Goal: Information Seeking & Learning: Learn about a topic

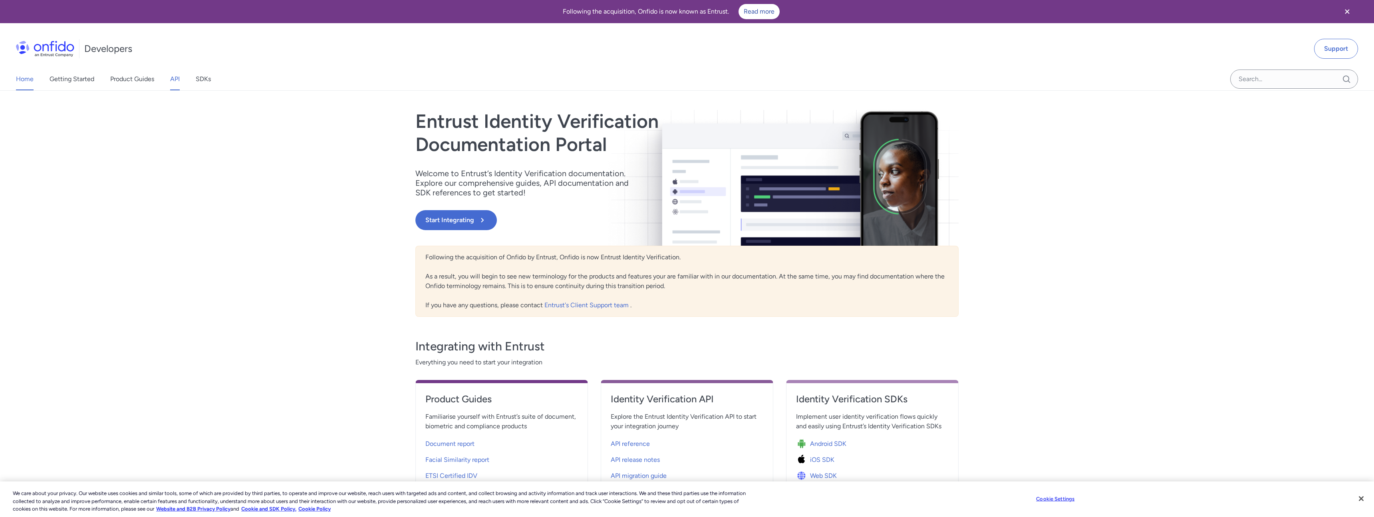
click at [174, 75] on link "API" at bounding box center [175, 79] width 10 height 22
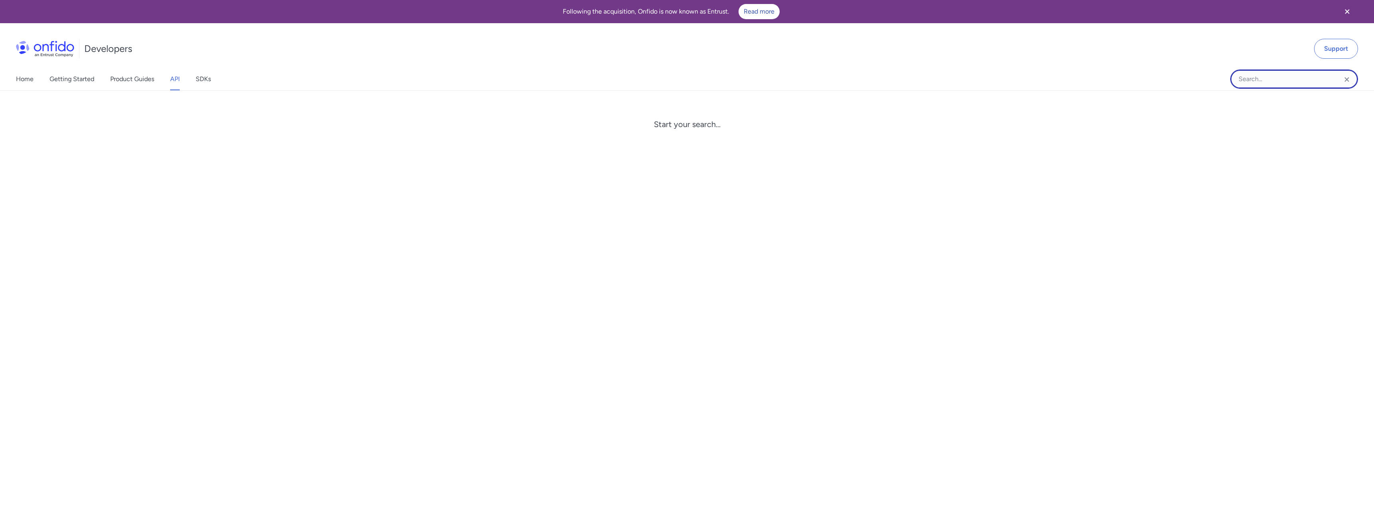
click at [1266, 84] on input "Onfido search input field" at bounding box center [1294, 78] width 128 height 19
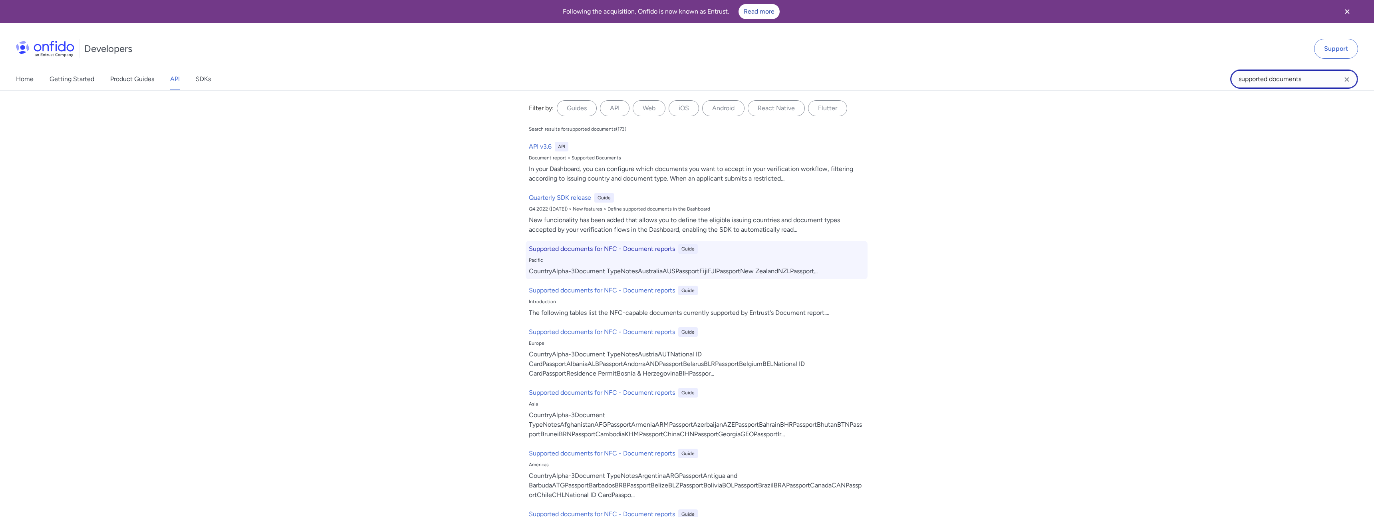
type input "supported documents"
click at [633, 246] on h6 "Supported documents for NFC - Document reports" at bounding box center [602, 249] width 146 height 10
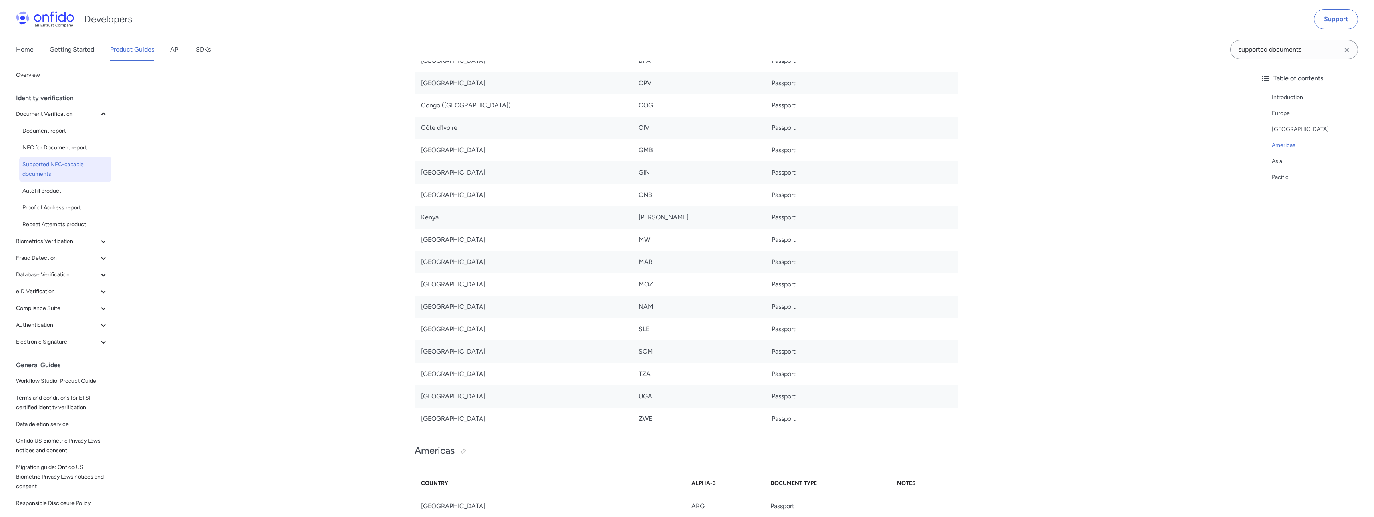
scroll to position [1946, 0]
click at [180, 51] on div "Home Getting Started Product Guides API SDKs" at bounding box center [121, 49] width 243 height 22
click at [172, 50] on link "API" at bounding box center [175, 49] width 10 height 22
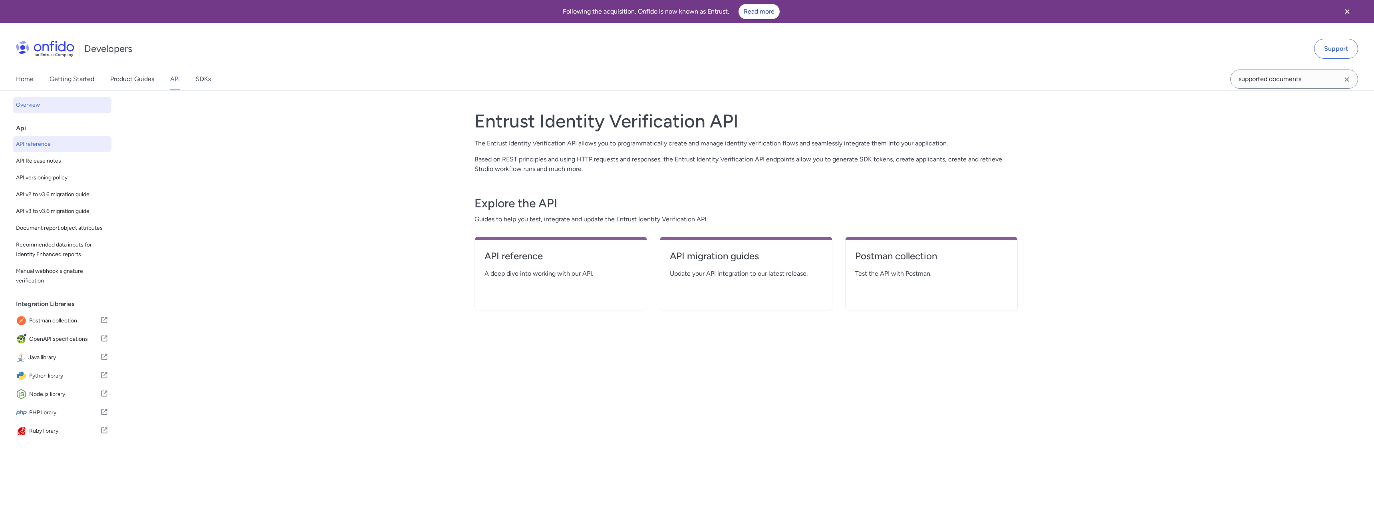
click at [29, 141] on span "API reference" at bounding box center [62, 144] width 92 height 10
select select "http"
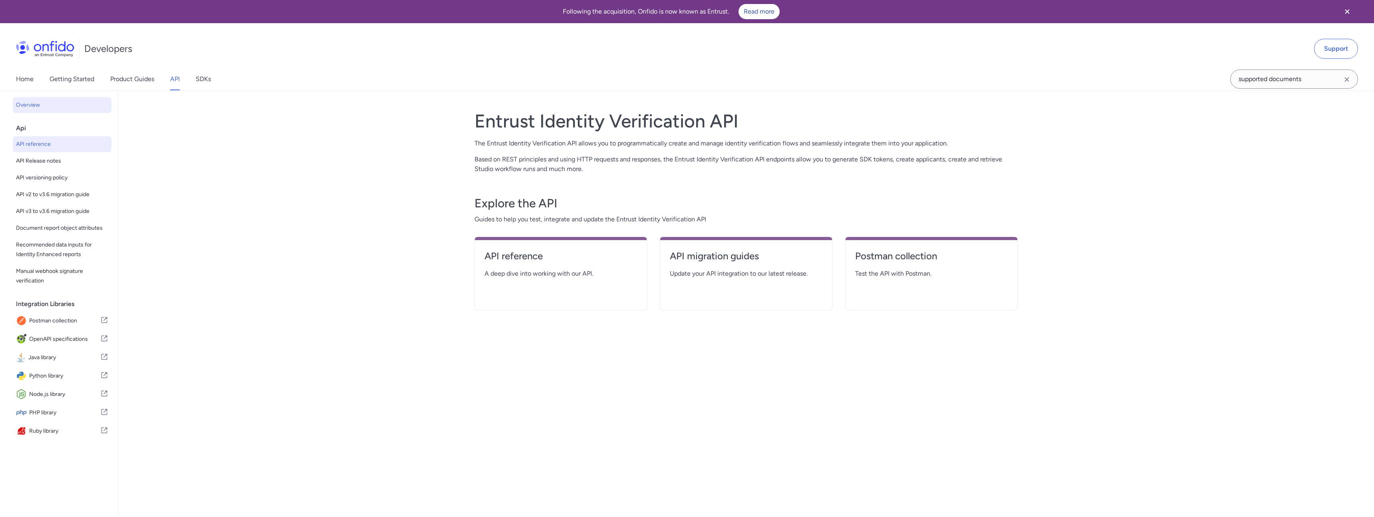
select select "http"
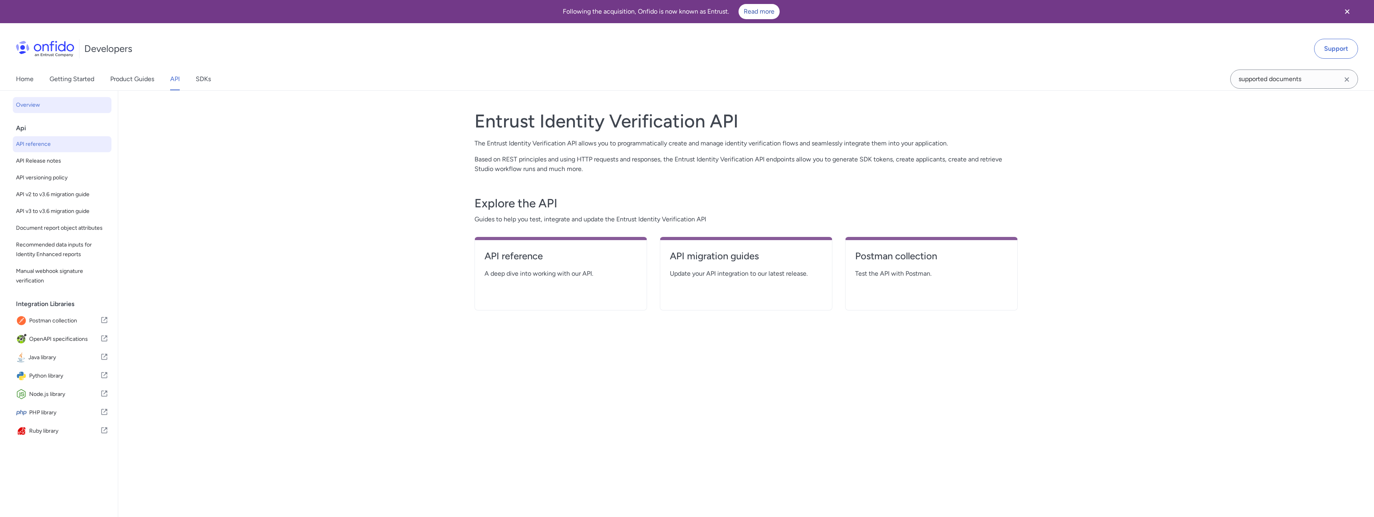
select select "http"
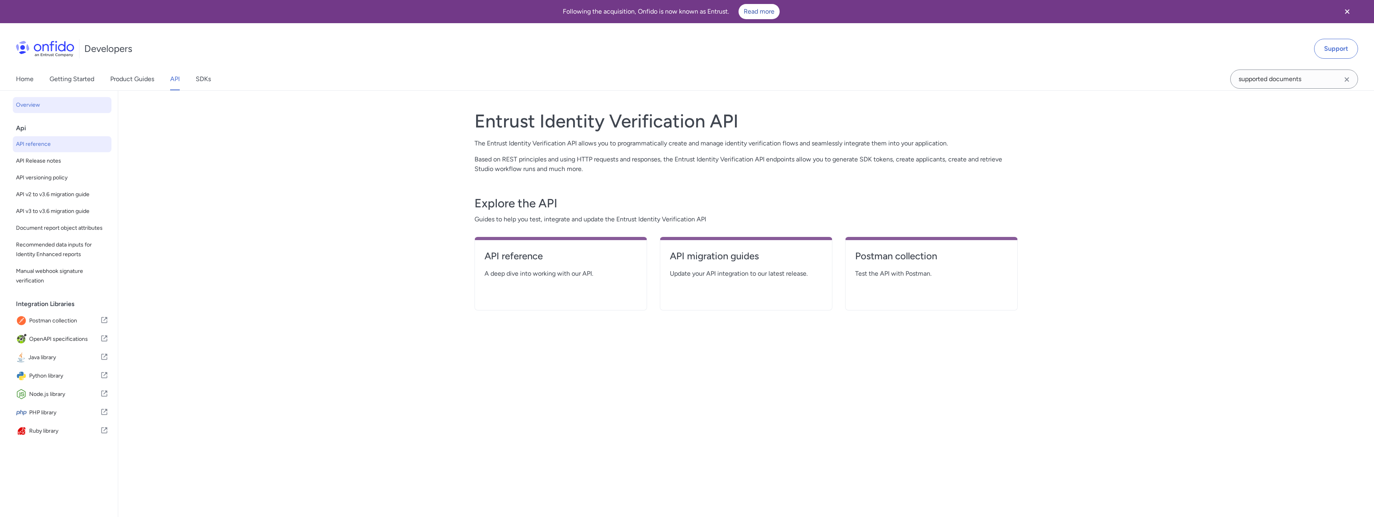
select select "http"
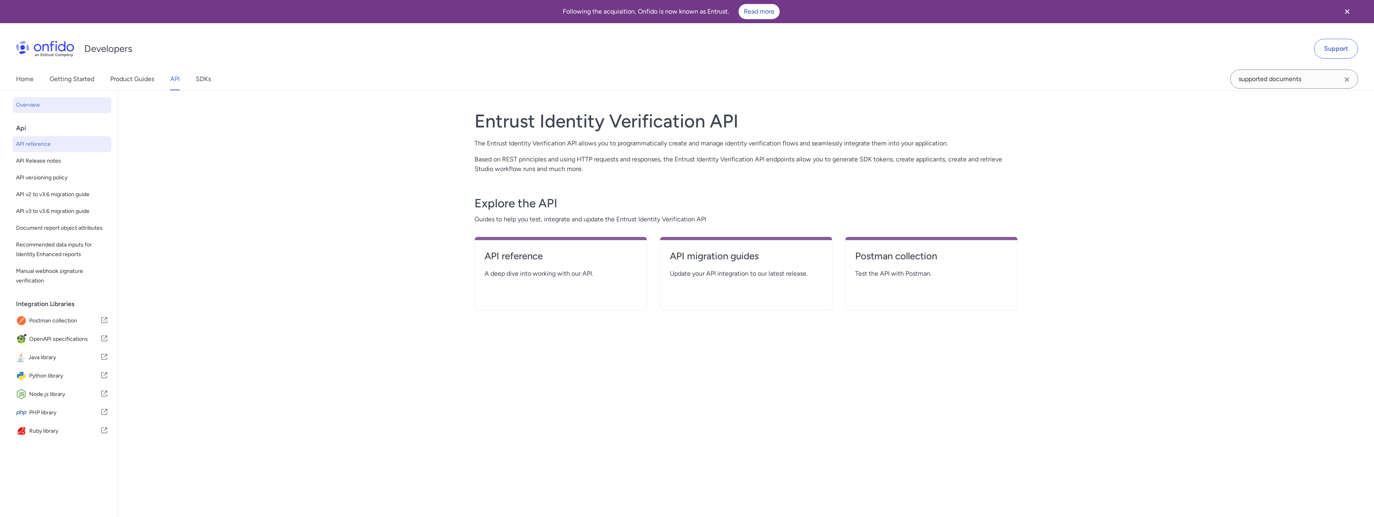
select select "http"
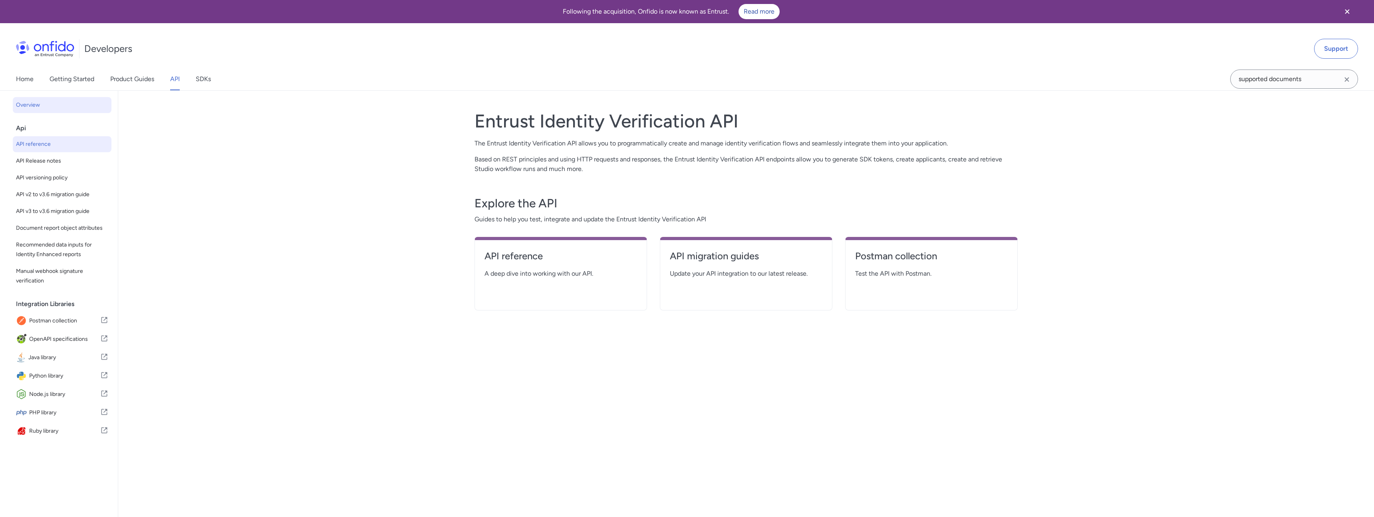
select select "http"
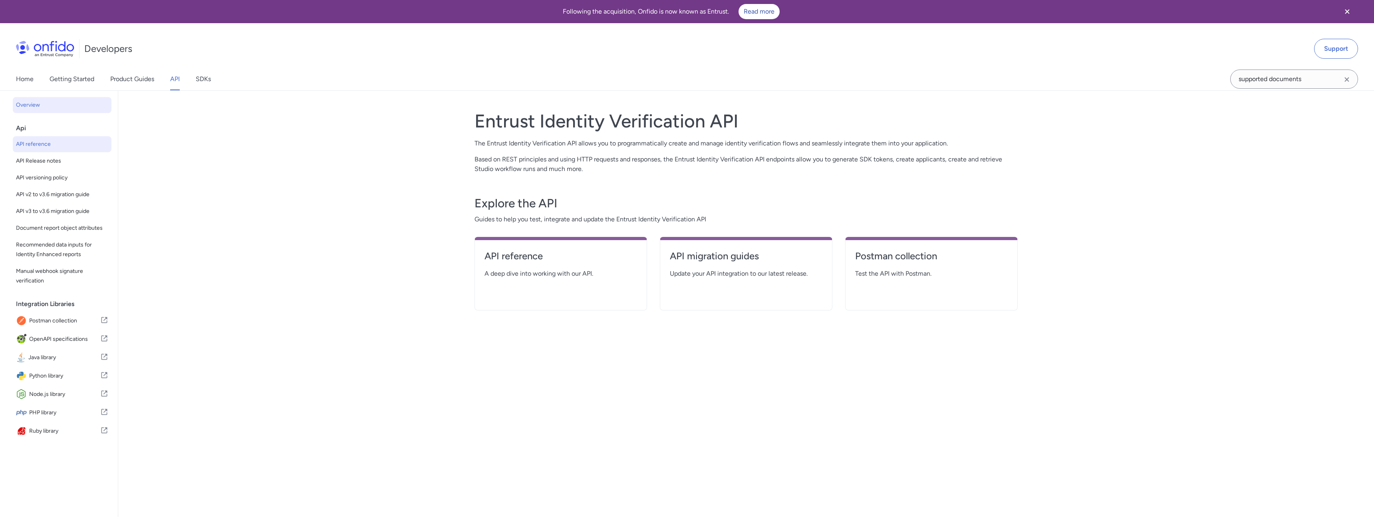
select select "http"
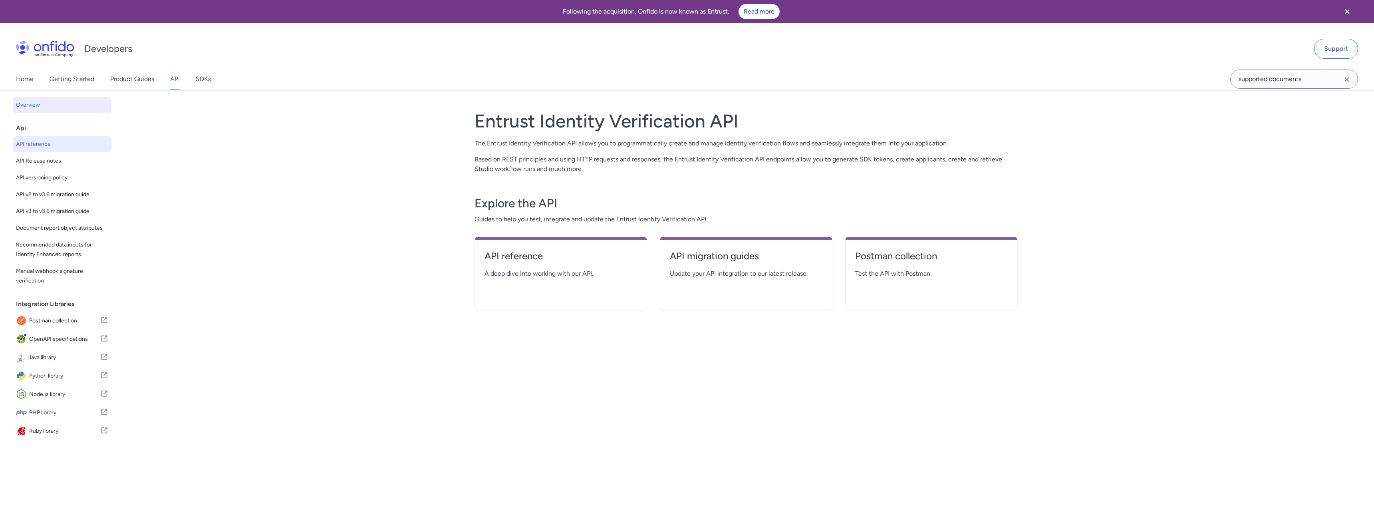
select select "http"
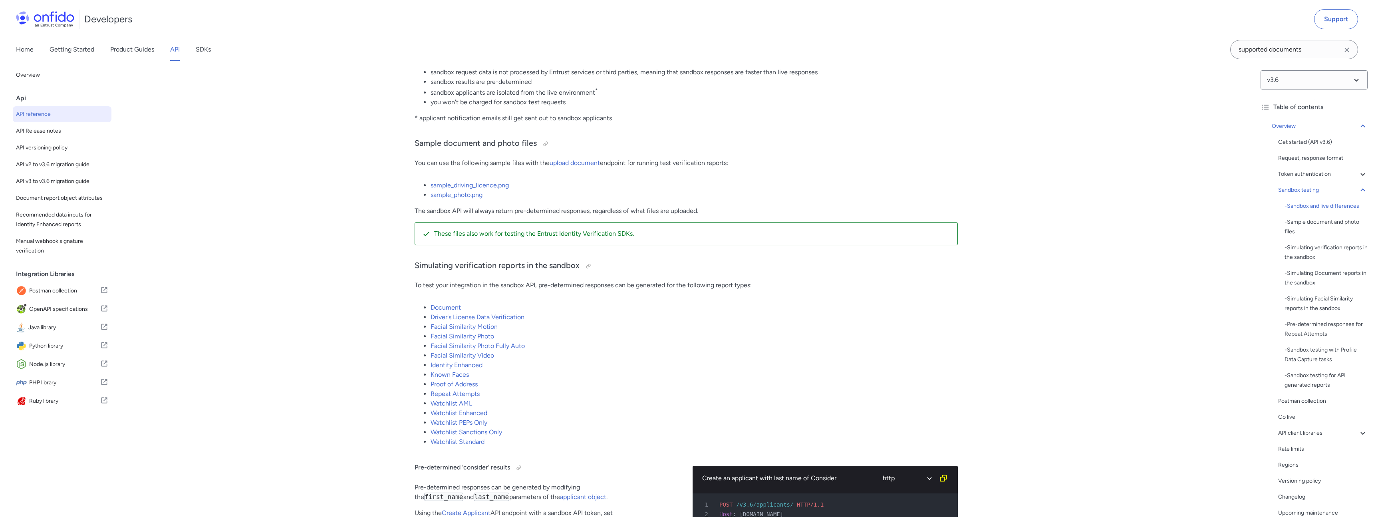
scroll to position [1327, 0]
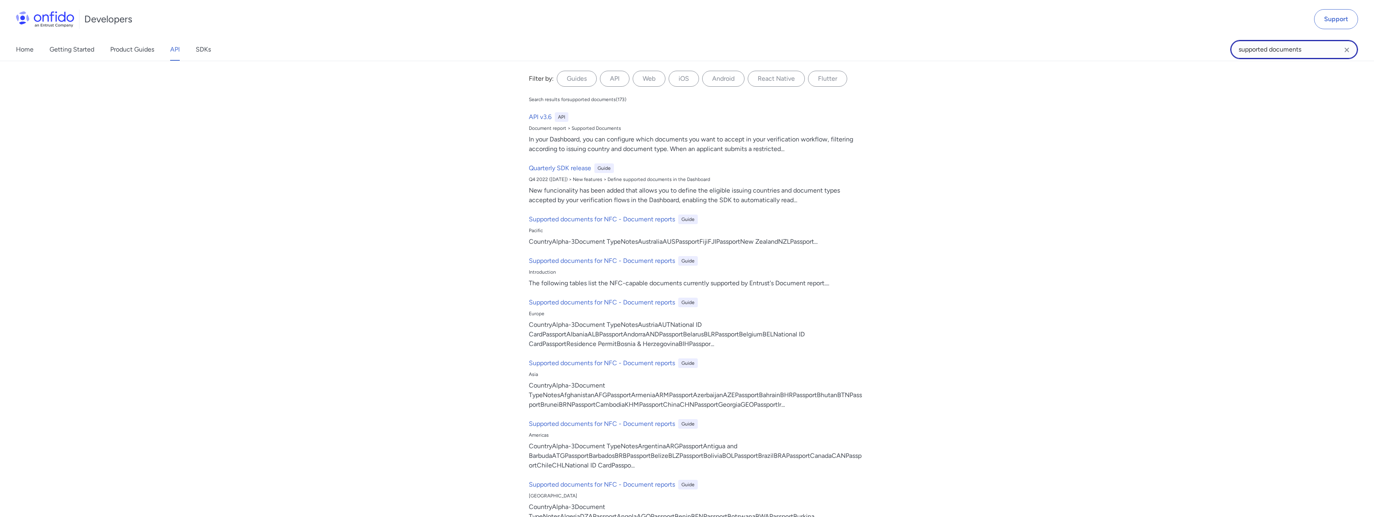
click at [1308, 57] on input "supported documents" at bounding box center [1294, 49] width 128 height 19
drag, startPoint x: 1307, startPoint y: 54, endPoint x: 1105, endPoint y: 56, distance: 202.5
click at [1105, 56] on div "Home Getting Started Product Guides API SDKs supported documents supported docu…" at bounding box center [687, 49] width 1374 height 22
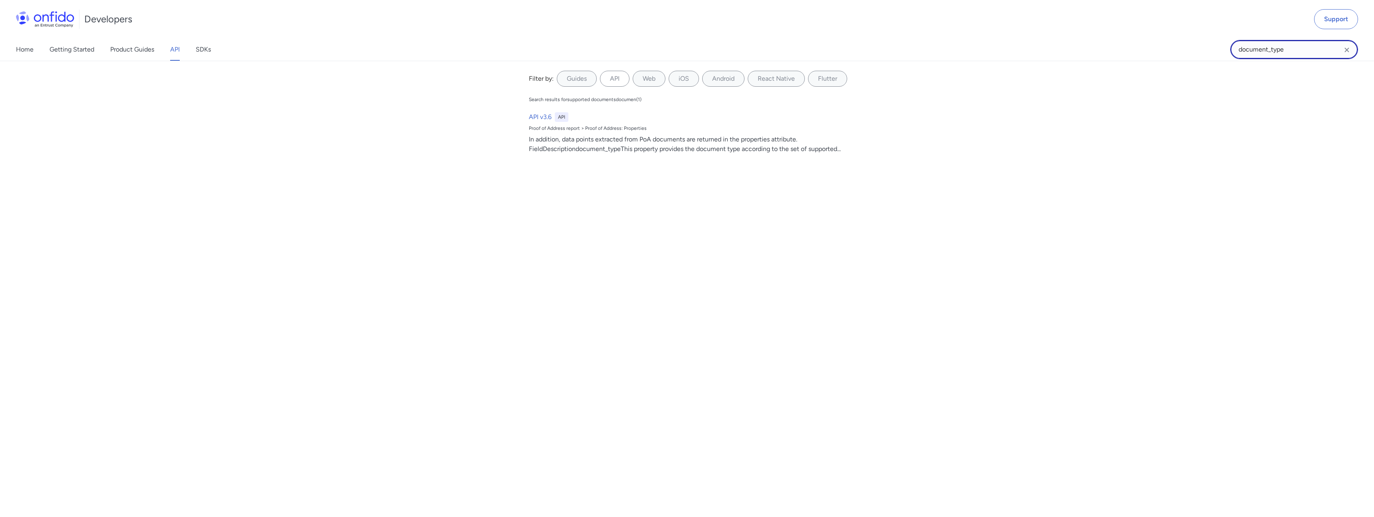
type input "document_type"
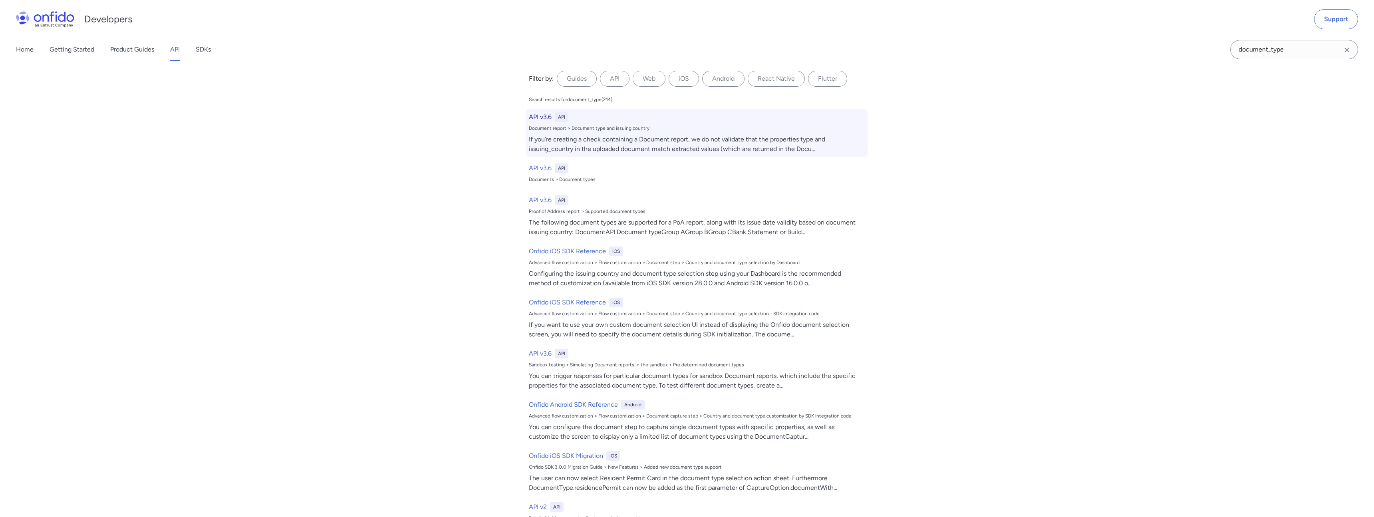
click at [543, 118] on h6 "API v3.6" at bounding box center [540, 117] width 23 height 10
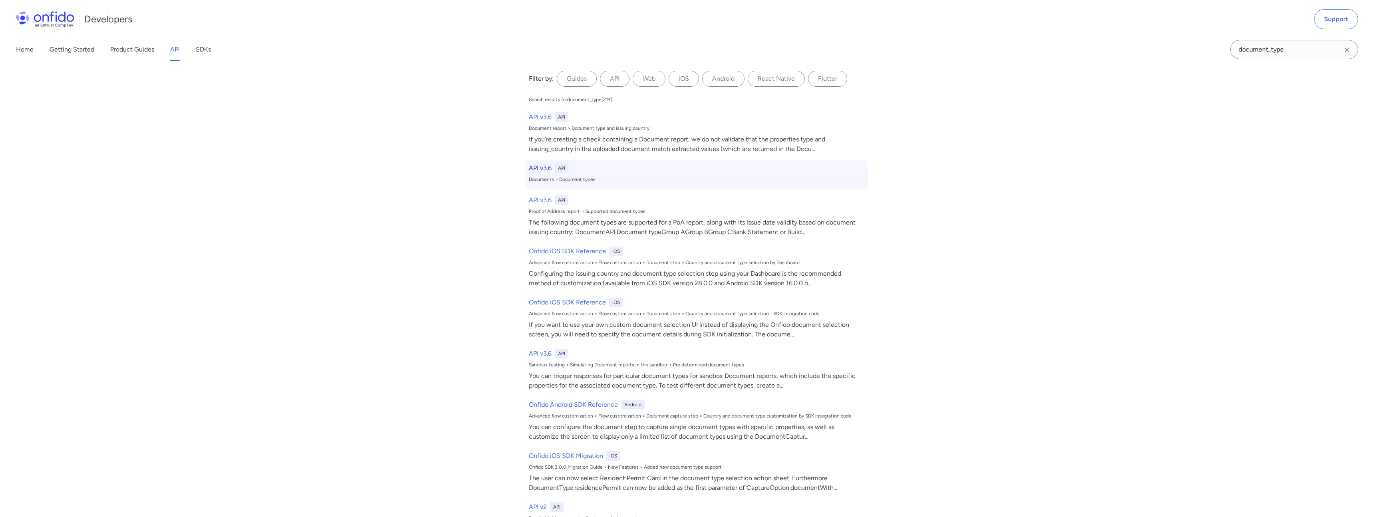
click at [544, 170] on h6 "API v3.6" at bounding box center [540, 168] width 23 height 10
click at [542, 169] on h6 "API v3.6" at bounding box center [540, 168] width 23 height 10
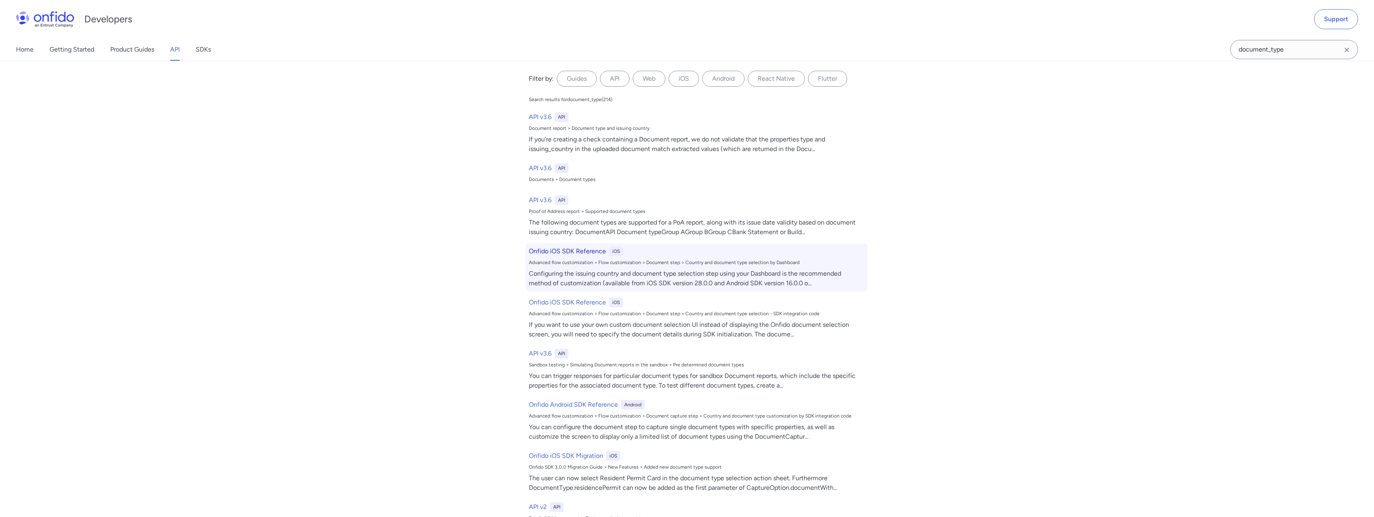
click at [563, 252] on h6 "Onfido iOS SDK Reference" at bounding box center [567, 251] width 77 height 10
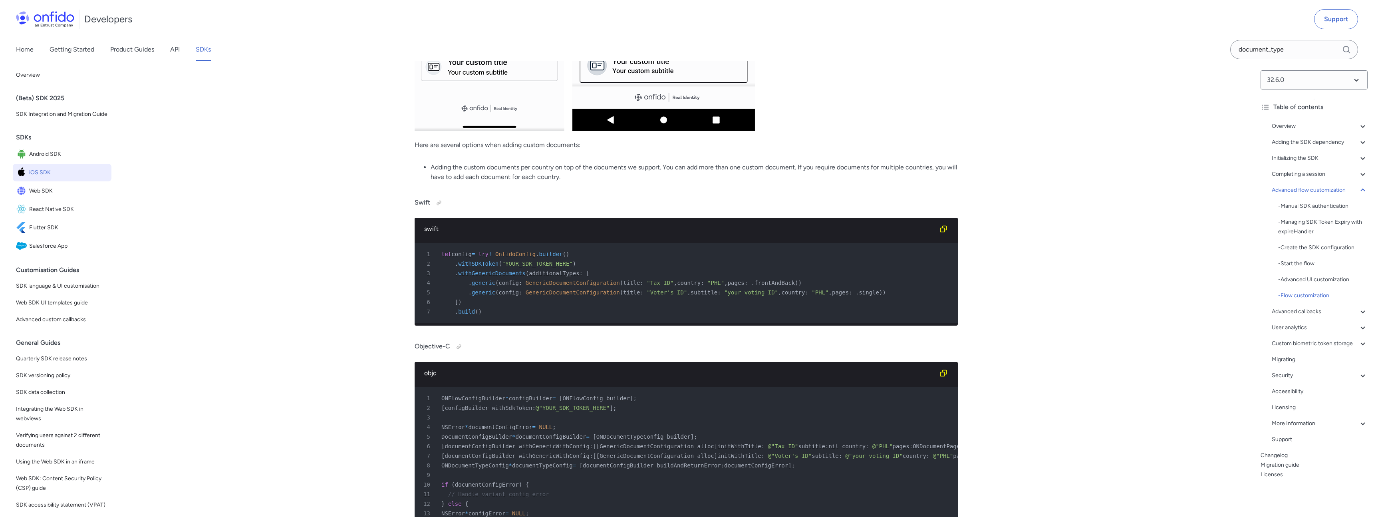
scroll to position [9329, 0]
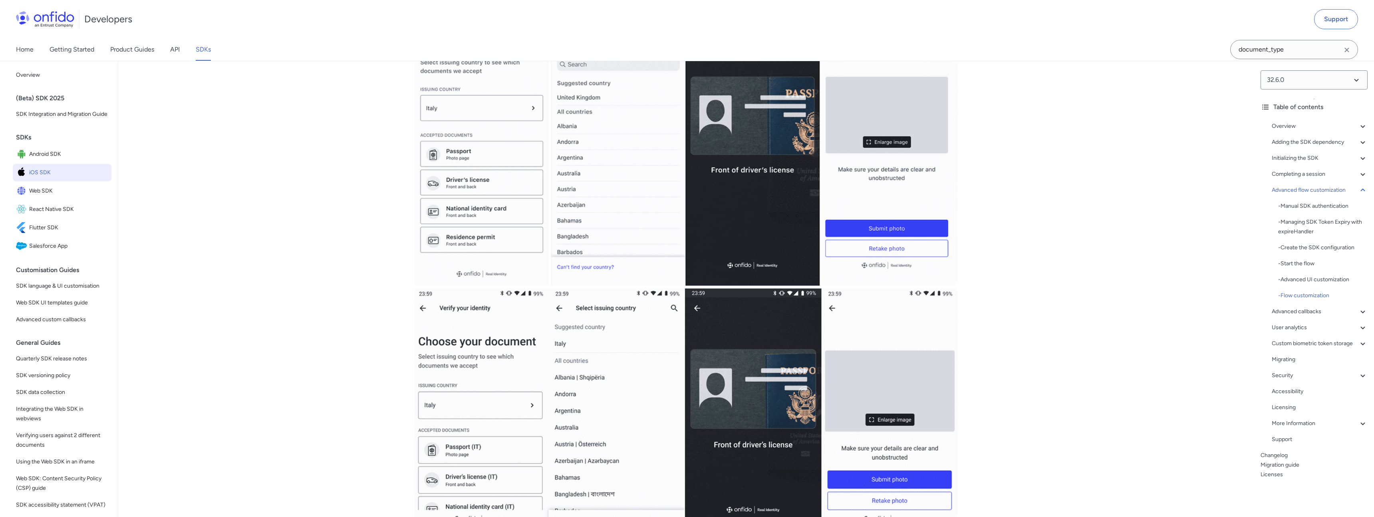
select select "http"
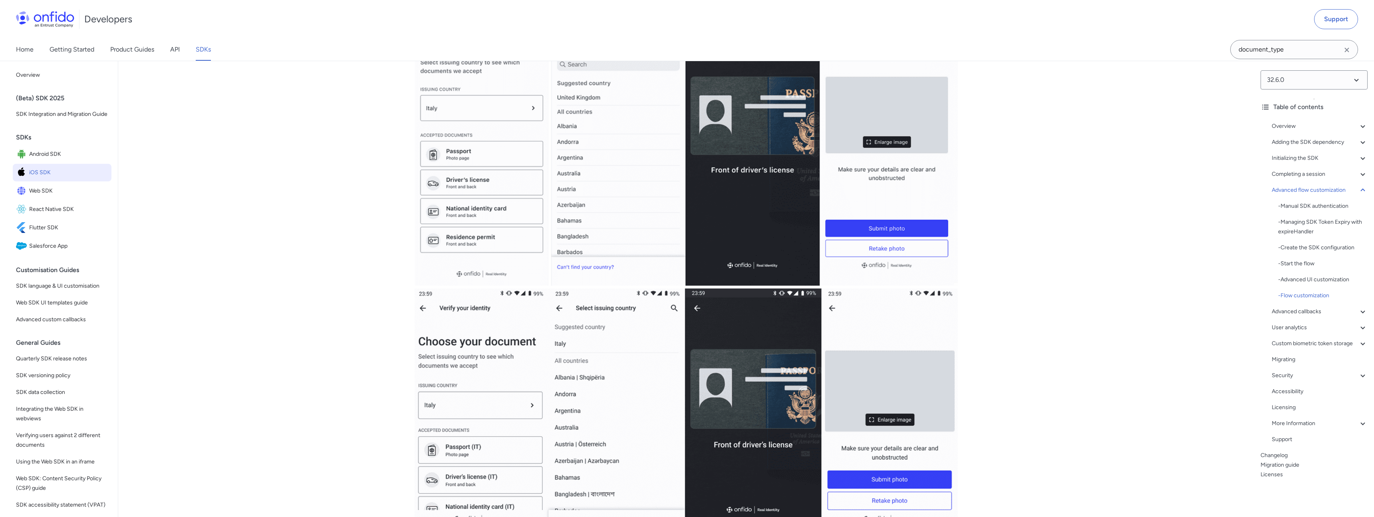
select select "http"
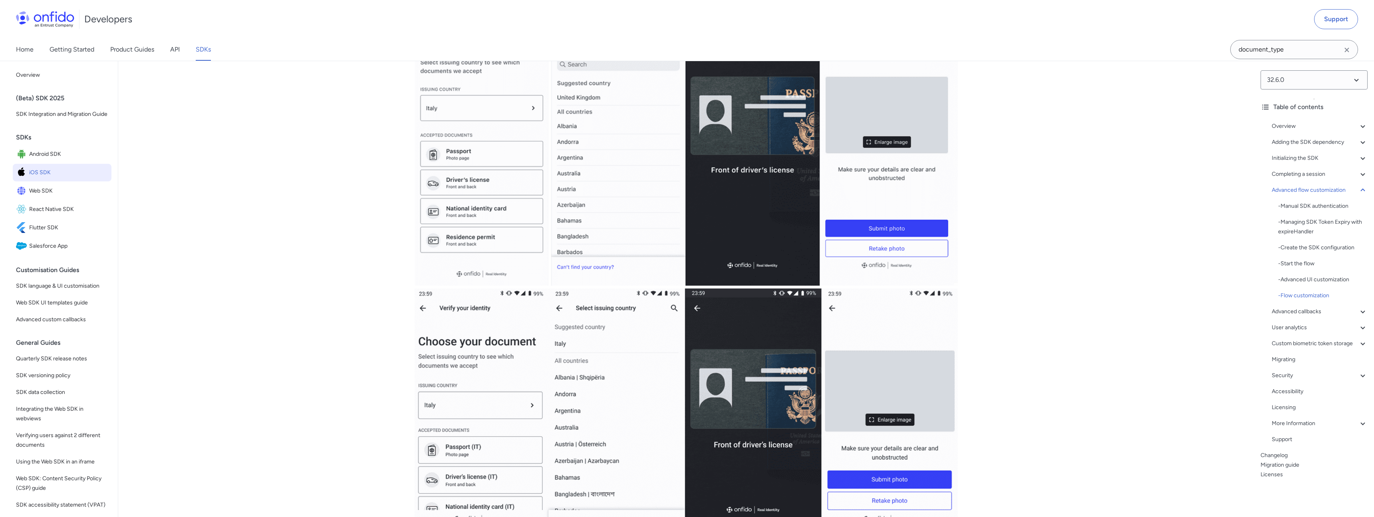
select select "http"
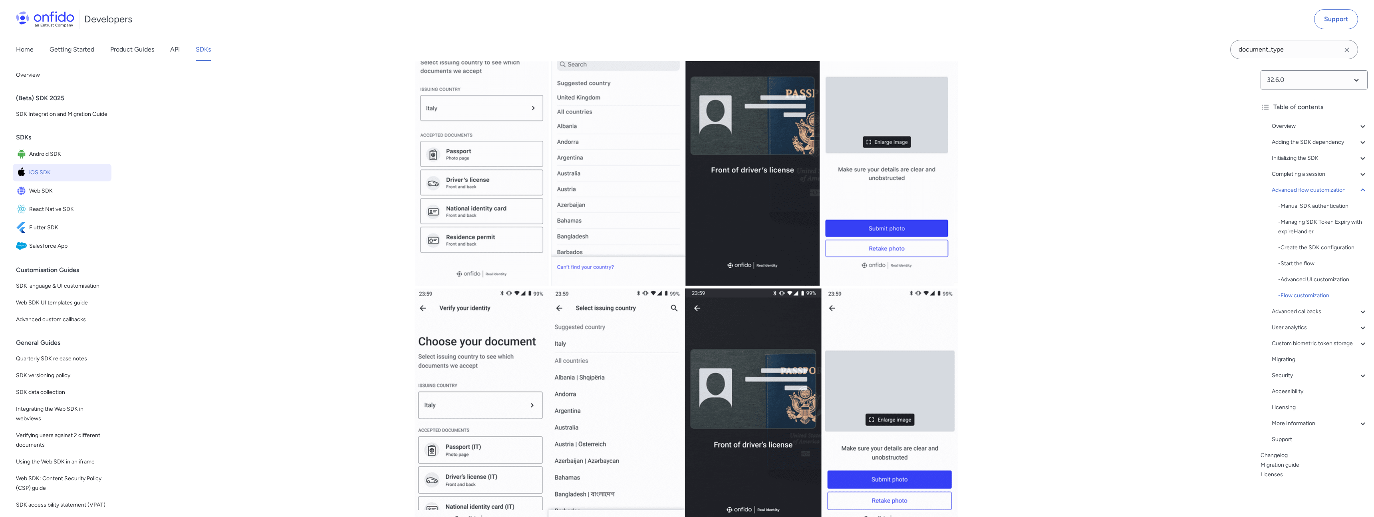
select select "http"
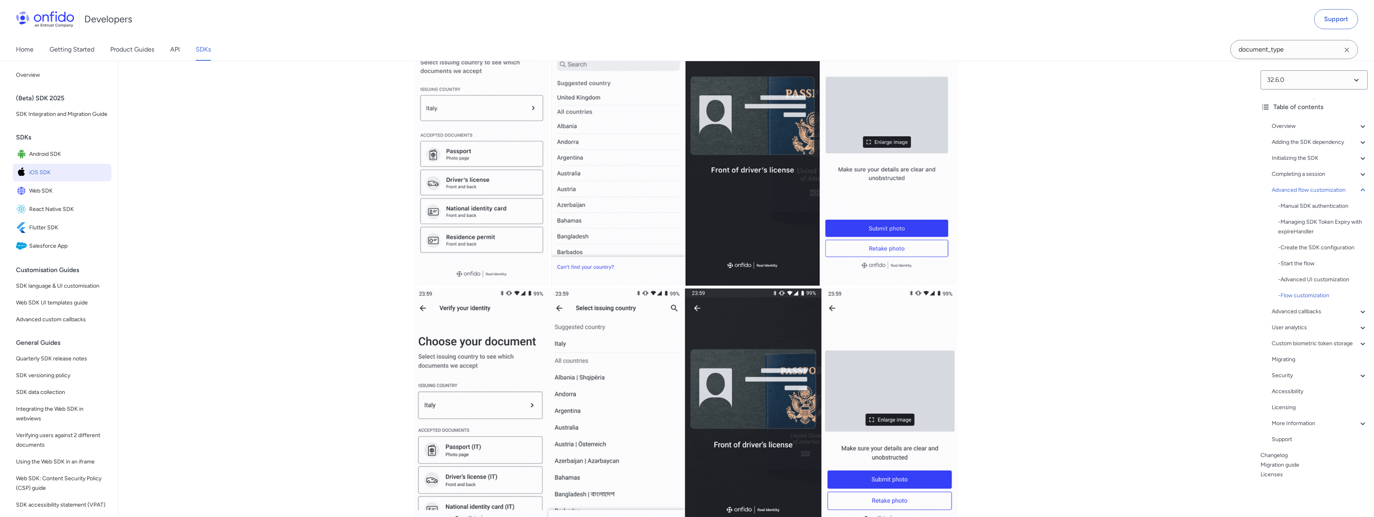
select select "http"
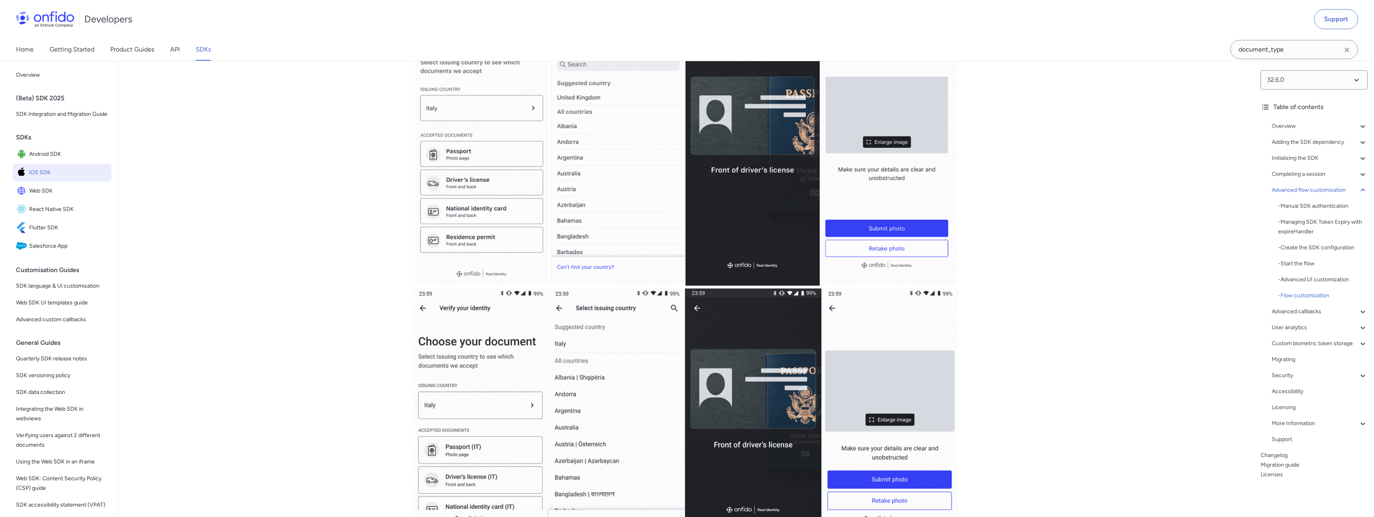
select select "http"
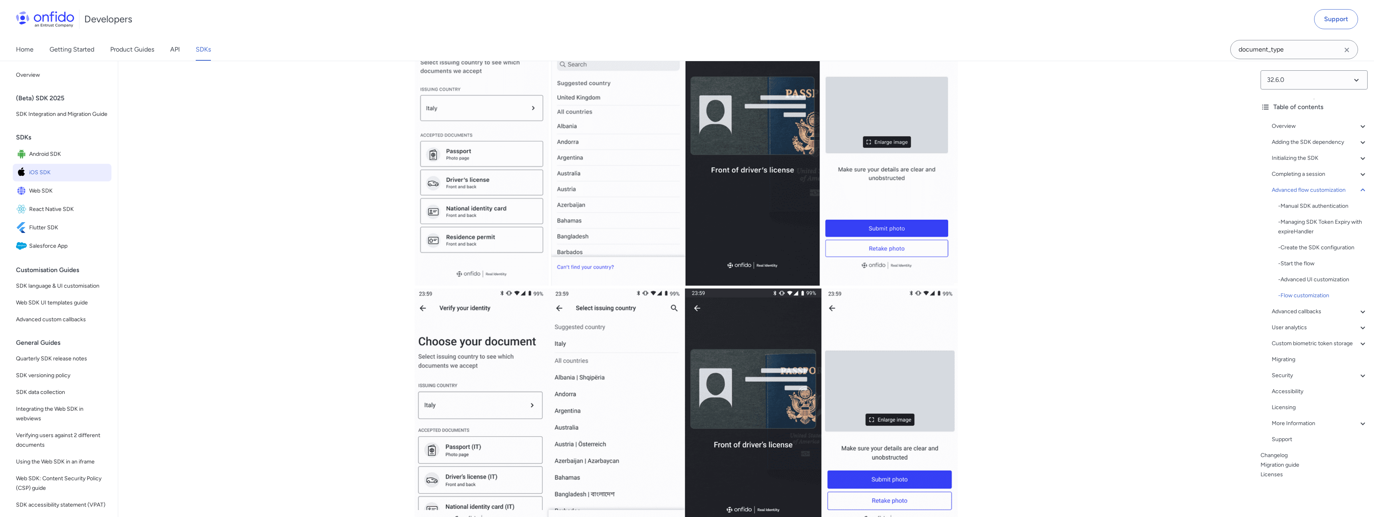
select select "http"
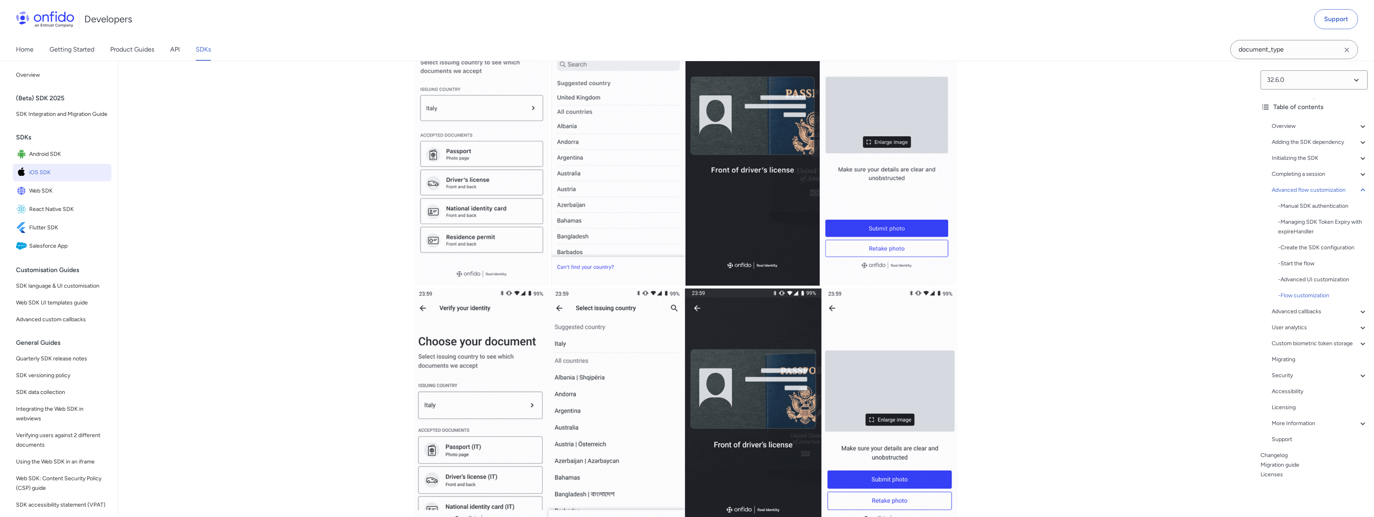
select select "http"
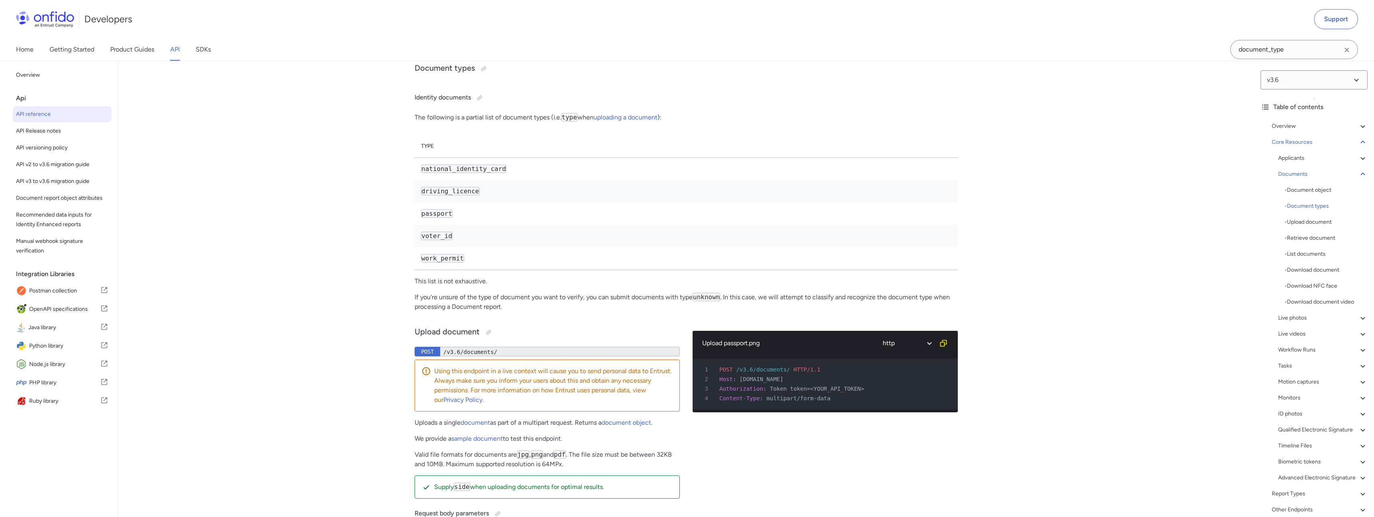
scroll to position [12651, 0]
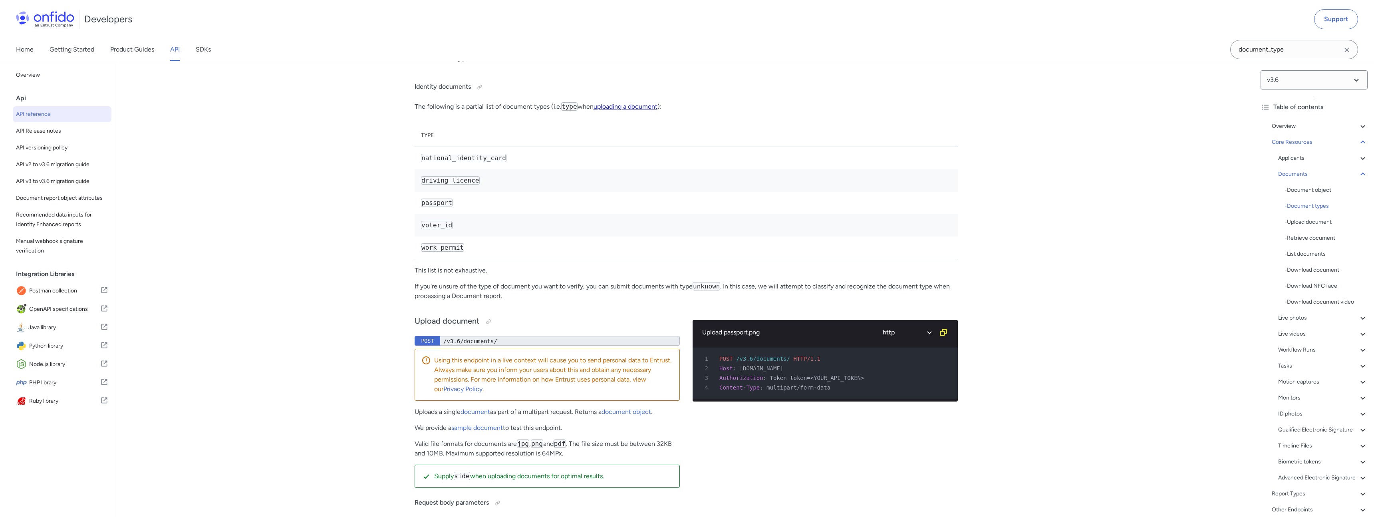
click at [622, 110] on link "uploading a document" at bounding box center [625, 107] width 64 height 8
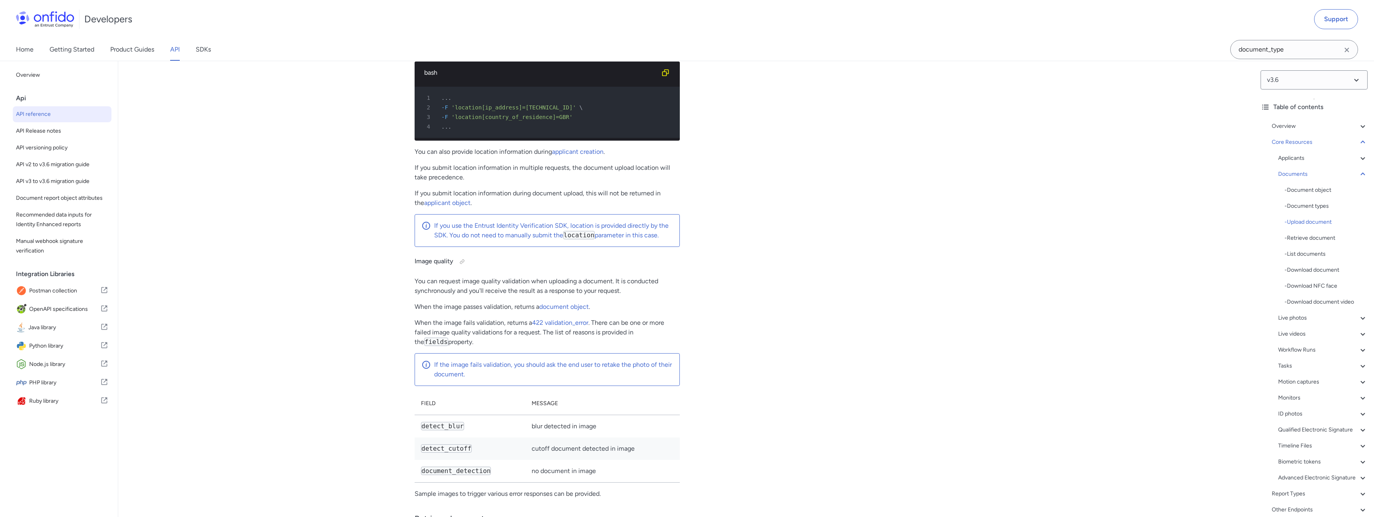
scroll to position [13529, 0]
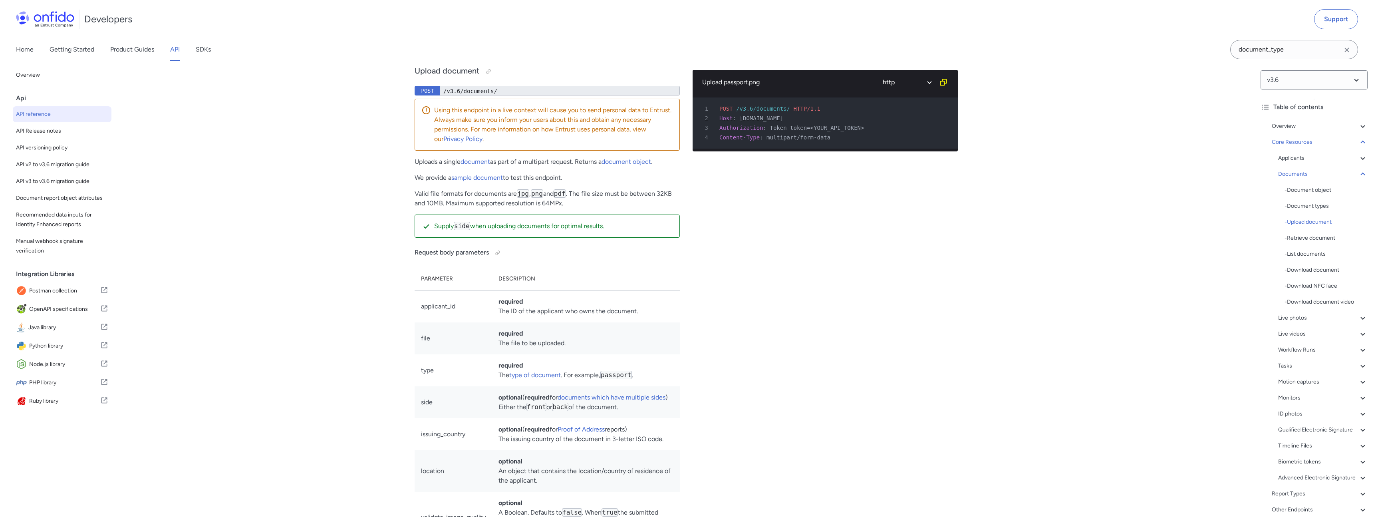
scroll to position [12900, 0]
click at [1295, 56] on input "document_type" at bounding box center [1294, 49] width 128 height 19
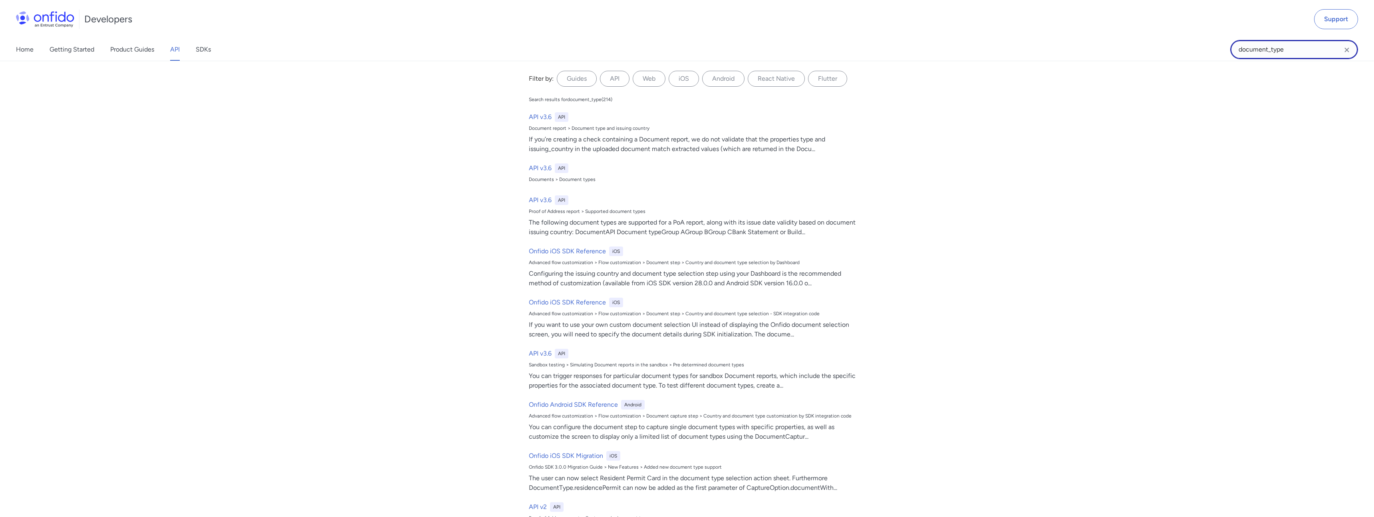
click at [1296, 50] on input "document_type" at bounding box center [1294, 49] width 128 height 19
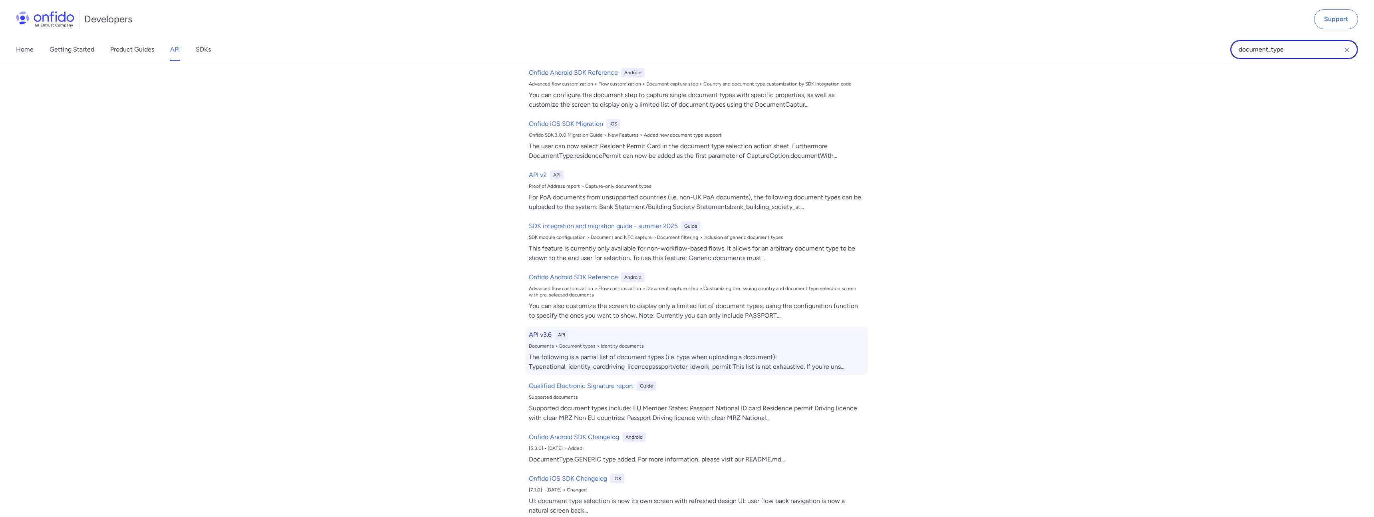
scroll to position [333, 0]
click at [547, 332] on h6 "API v3.6" at bounding box center [540, 333] width 23 height 10
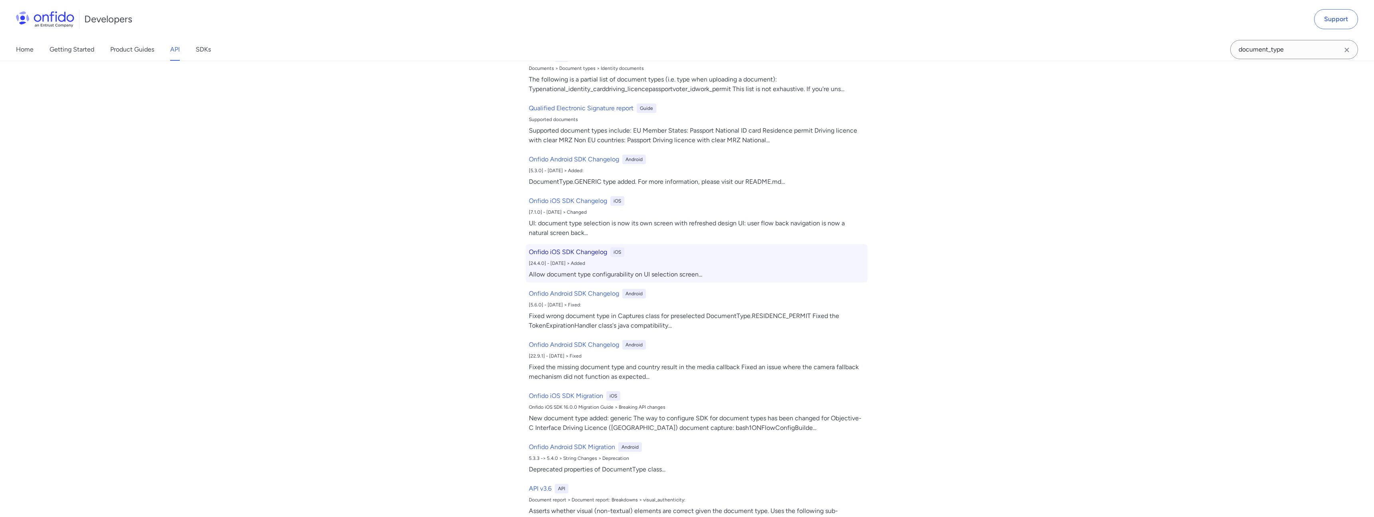
scroll to position [623, 0]
